Goal: Task Accomplishment & Management: Manage account settings

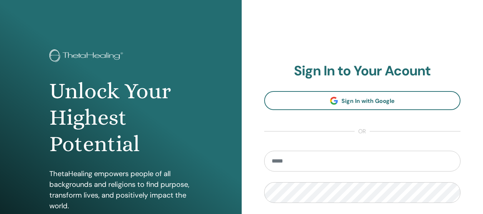
click at [310, 164] on input "email" at bounding box center [362, 161] width 196 height 21
type input "**********"
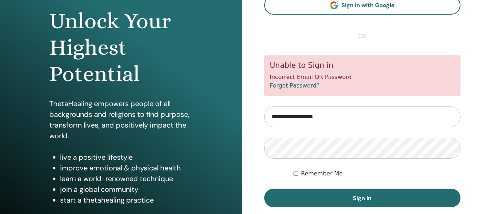
scroll to position [81, 0]
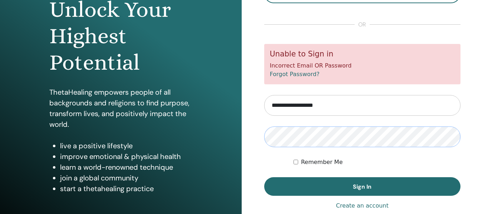
click at [264, 177] on button "Sign In" at bounding box center [362, 186] width 196 height 19
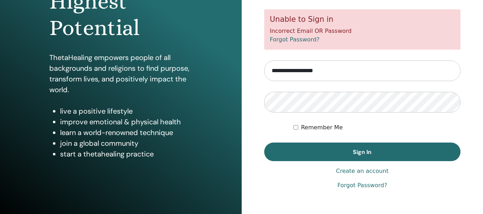
scroll to position [123, 0]
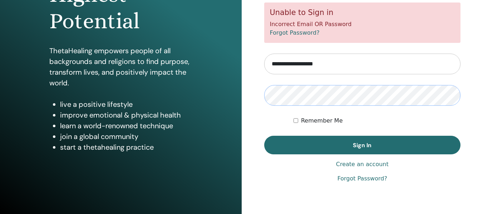
click at [264, 136] on button "Sign In" at bounding box center [362, 145] width 196 height 19
